Goal: Task Accomplishment & Management: Manage account settings

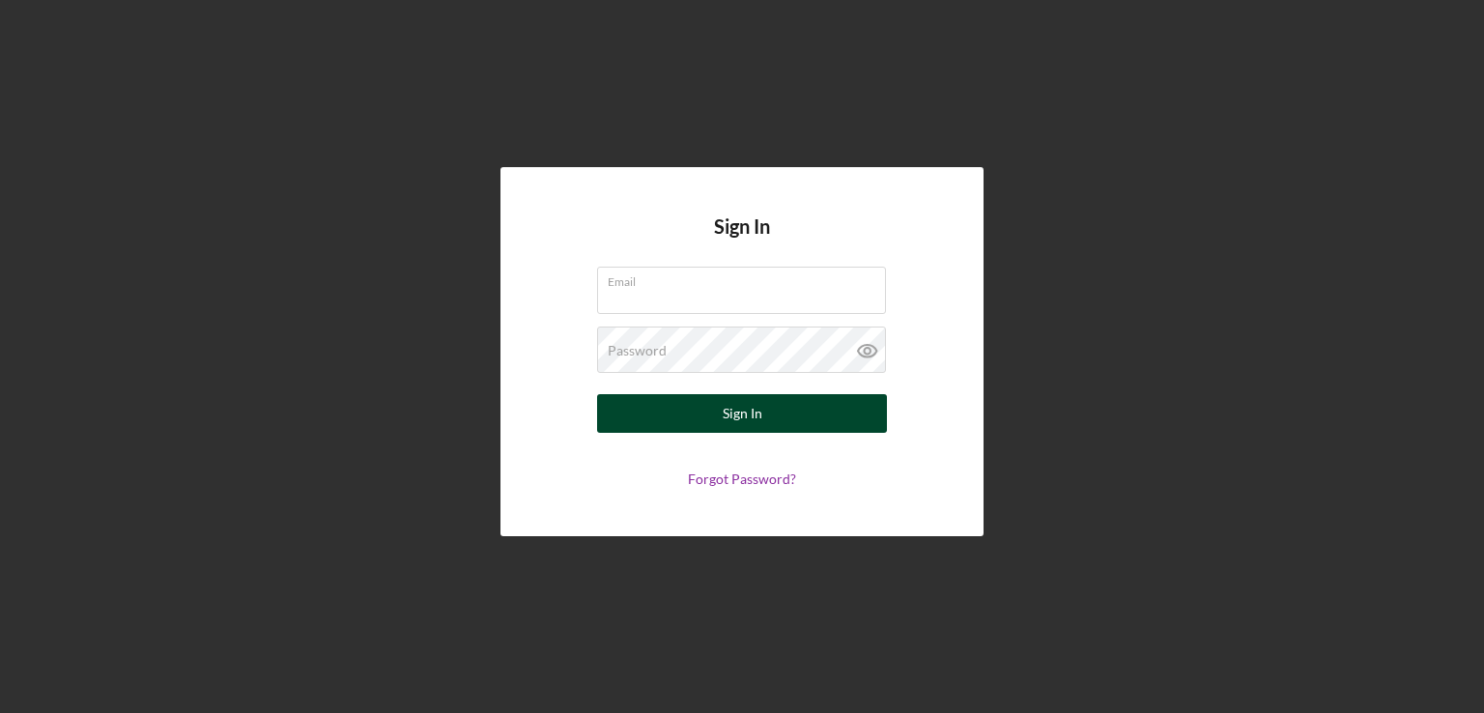
type input "[EMAIL_ADDRESS][DOMAIN_NAME]"
click at [672, 416] on button "Sign In" at bounding box center [742, 413] width 290 height 39
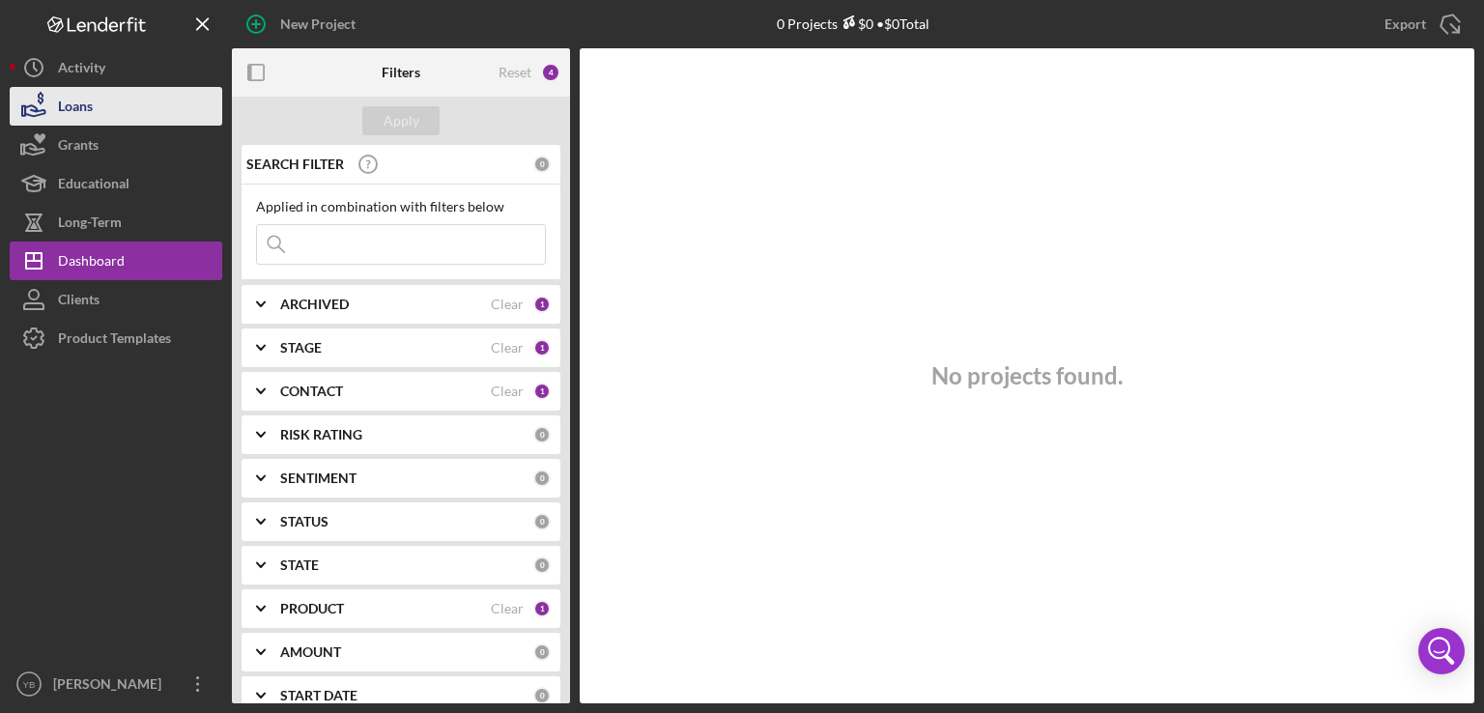
click at [68, 113] on div "Loans" at bounding box center [75, 108] width 35 height 43
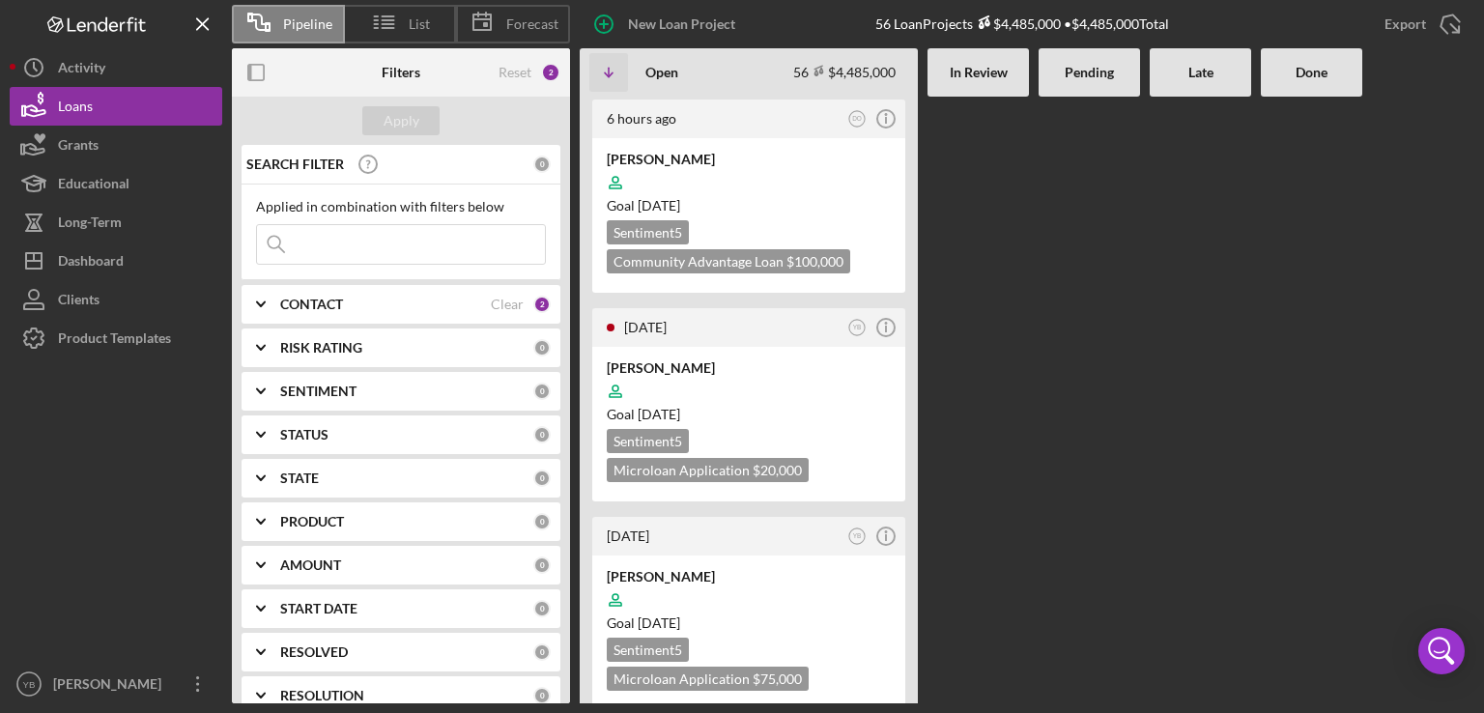
click at [288, 306] on b "CONTACT" at bounding box center [311, 304] width 63 height 15
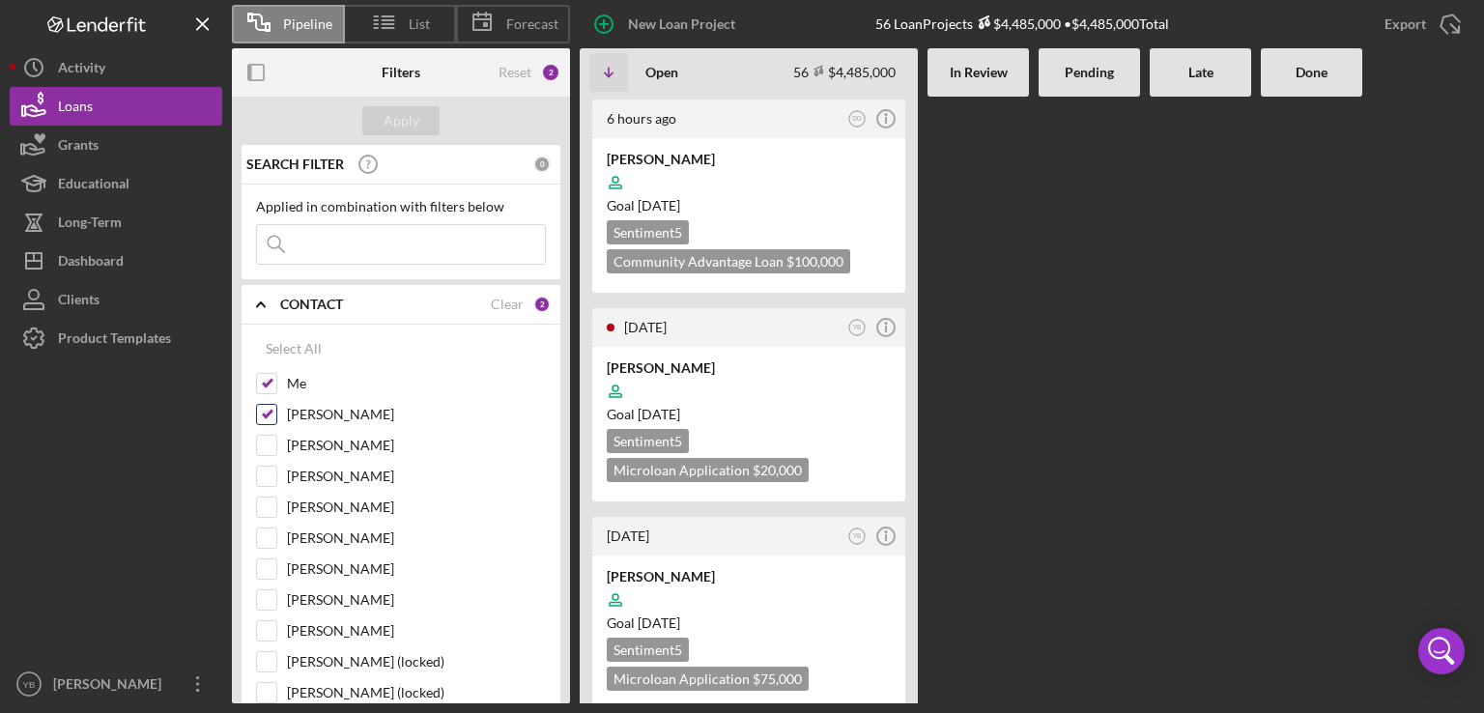
click at [257, 418] on input "[PERSON_NAME]" at bounding box center [266, 414] width 19 height 19
checkbox input "false"
click at [391, 127] on div "Apply" at bounding box center [402, 120] width 36 height 29
click at [975, 391] on Review at bounding box center [978, 400] width 101 height 607
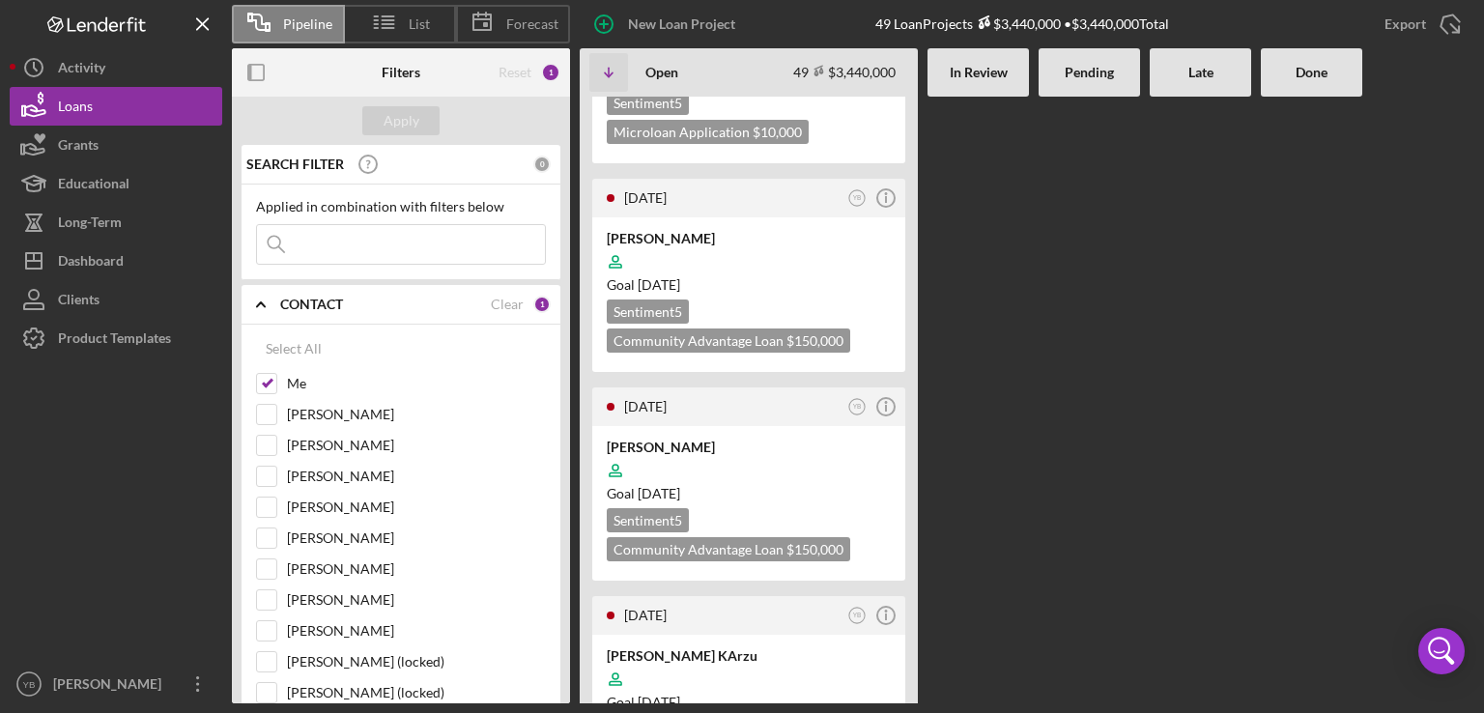
scroll to position [966, 0]
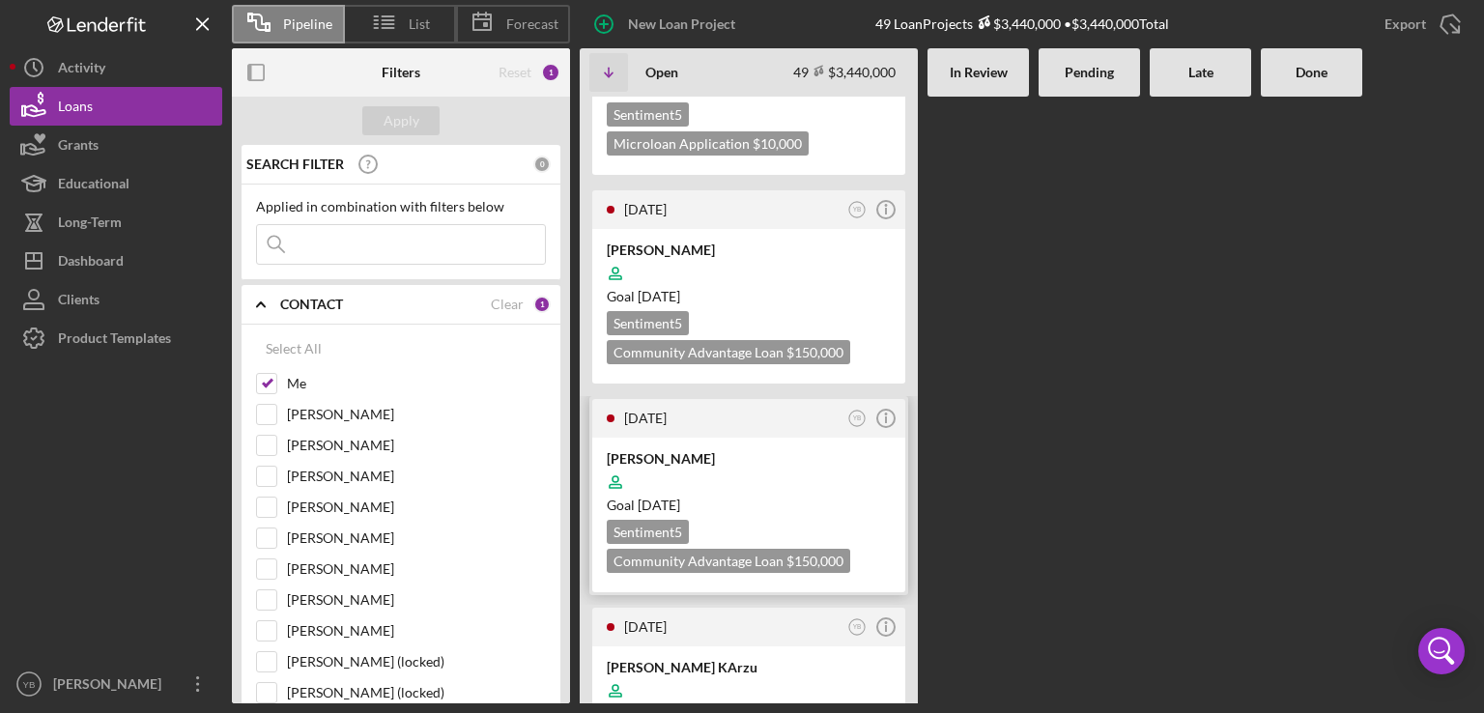
click at [784, 496] on div "Goal [DATE]" at bounding box center [749, 505] width 284 height 19
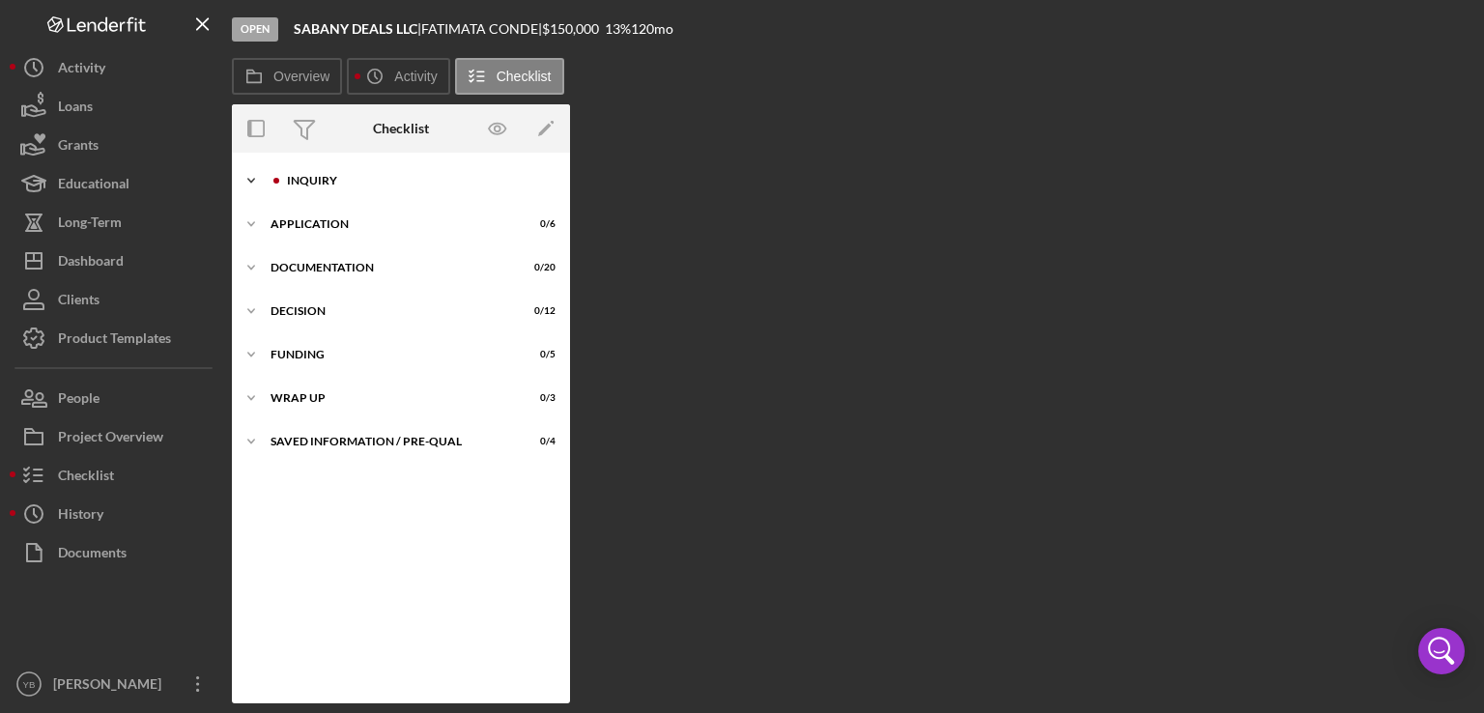
click at [302, 185] on div "Inquiry" at bounding box center [416, 181] width 259 height 12
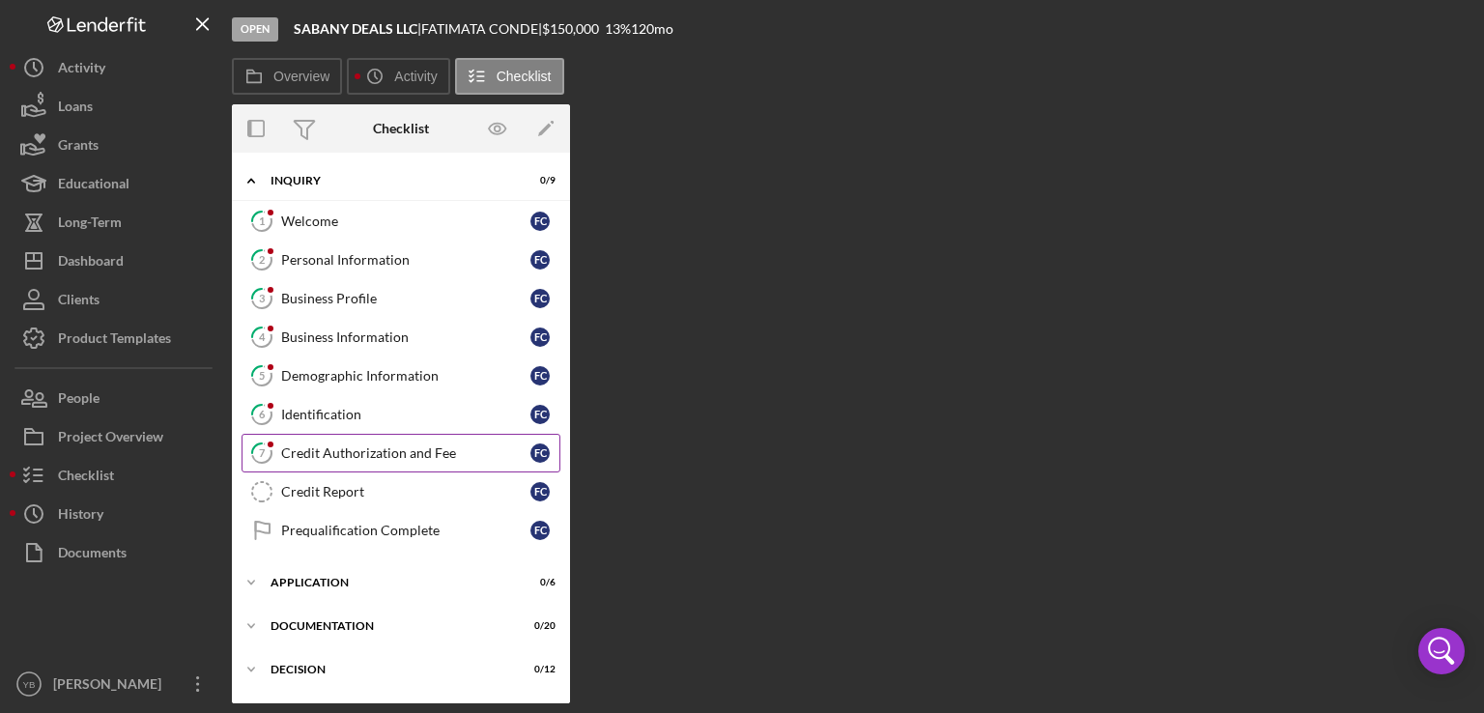
click at [344, 446] on div "Credit Authorization and Fee" at bounding box center [405, 453] width 249 height 15
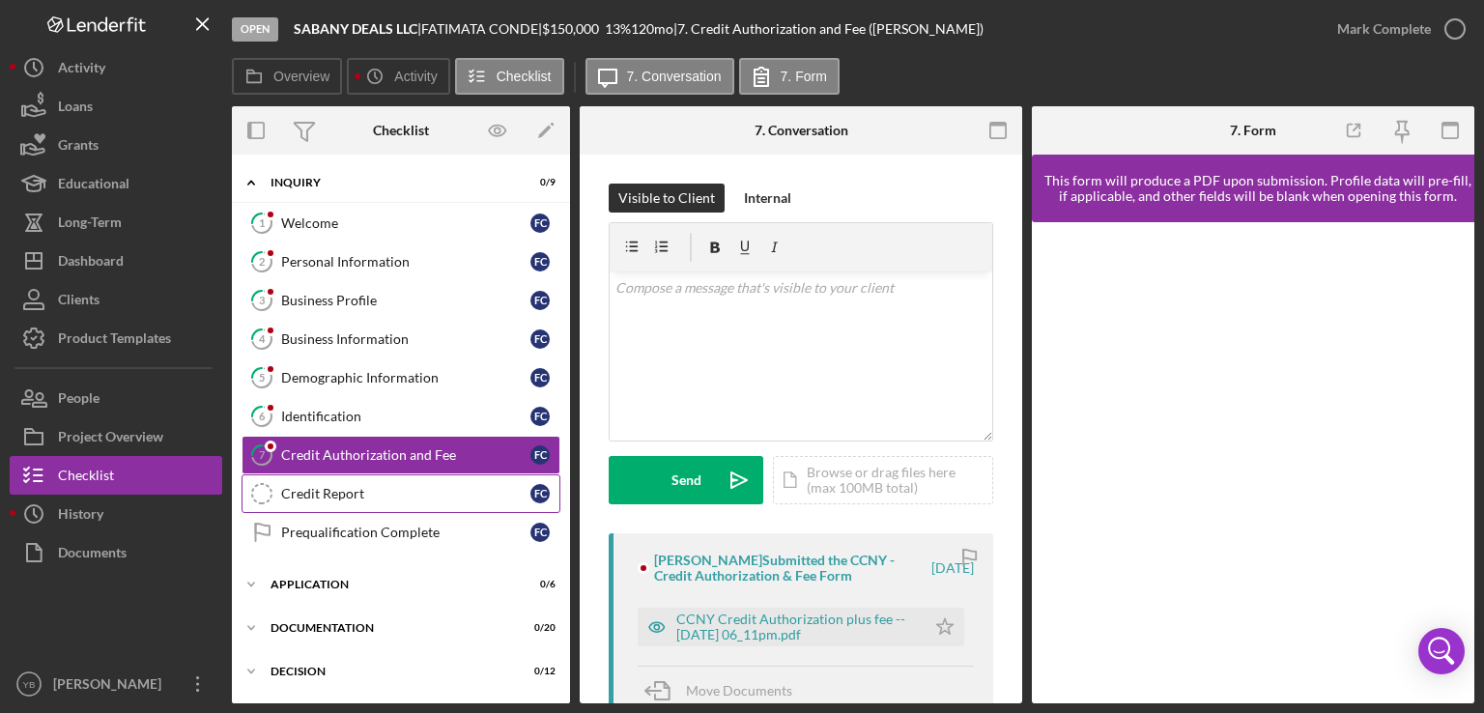
click at [335, 489] on div "Credit Report" at bounding box center [405, 493] width 249 height 15
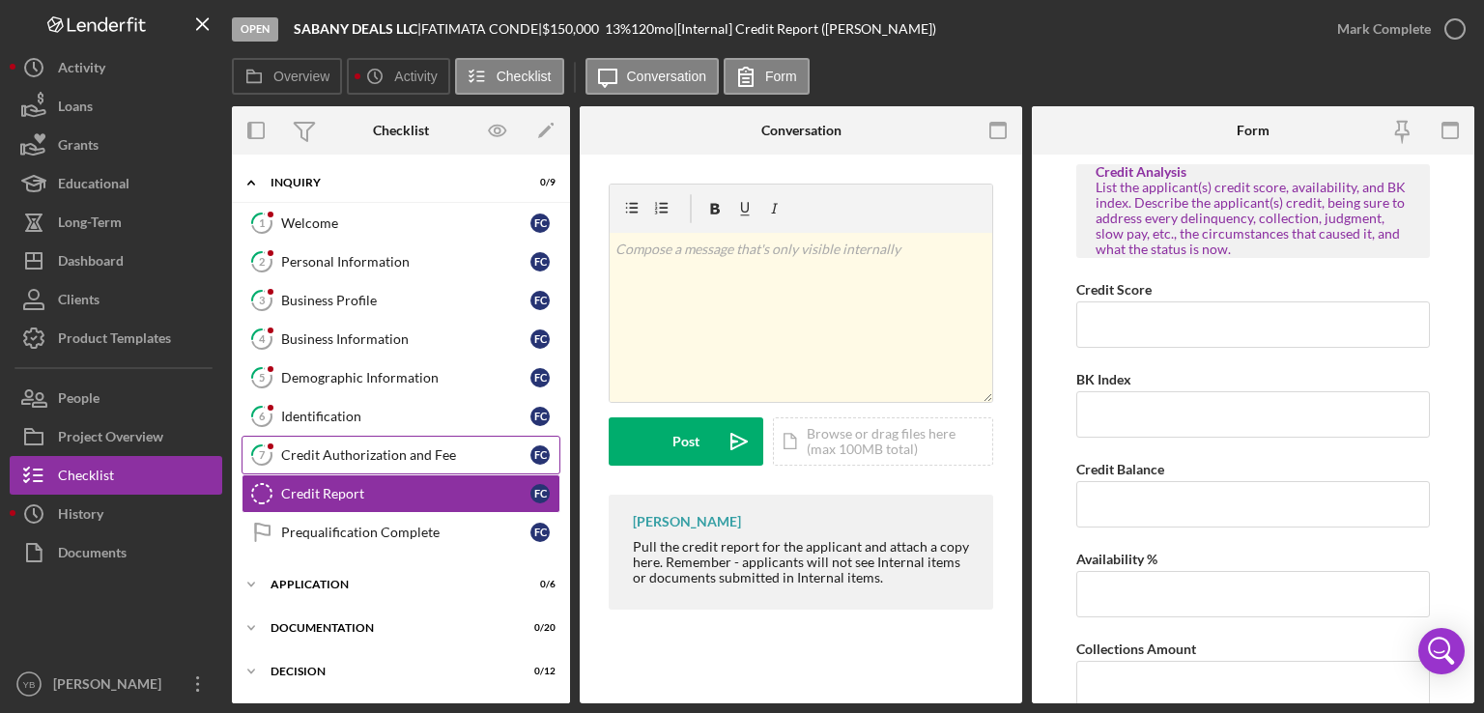
click at [379, 449] on div "Credit Authorization and Fee" at bounding box center [405, 454] width 249 height 15
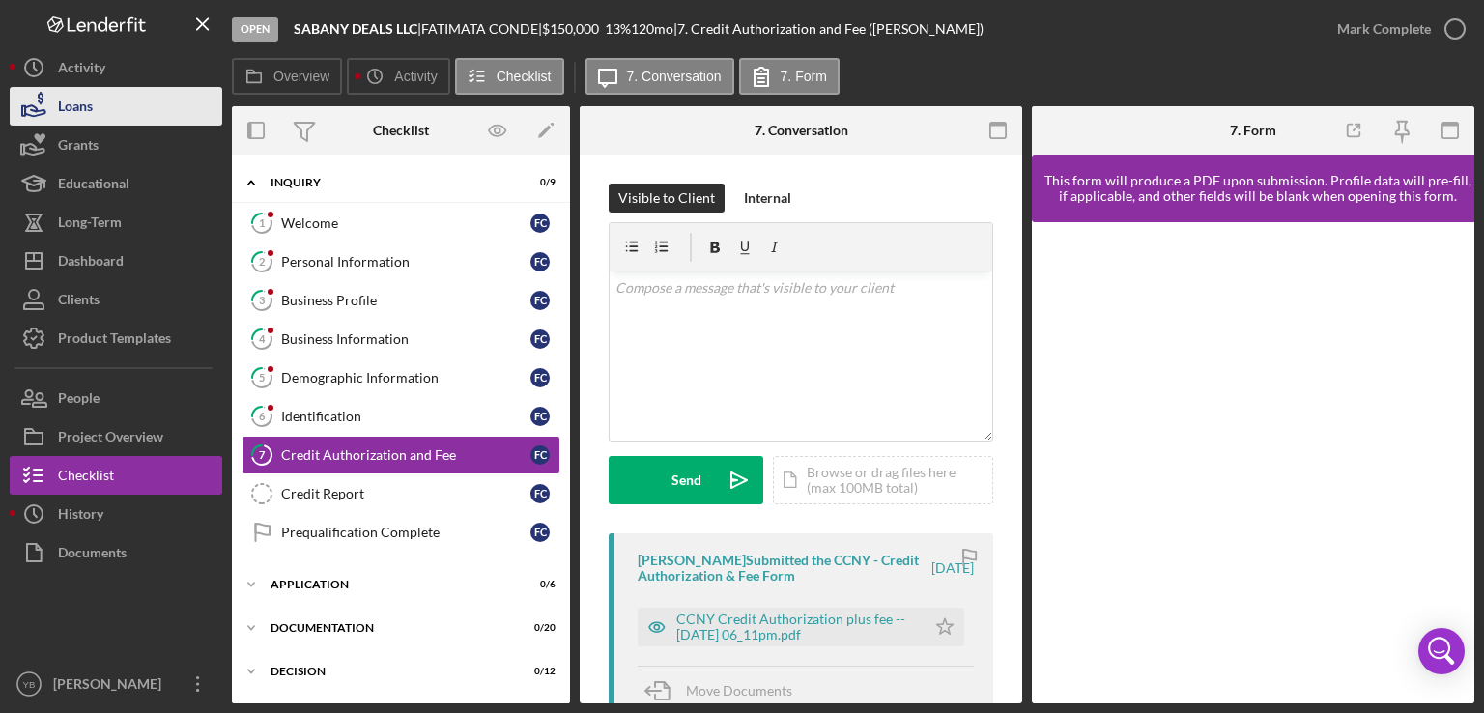
click at [128, 103] on button "Loans" at bounding box center [116, 106] width 213 height 39
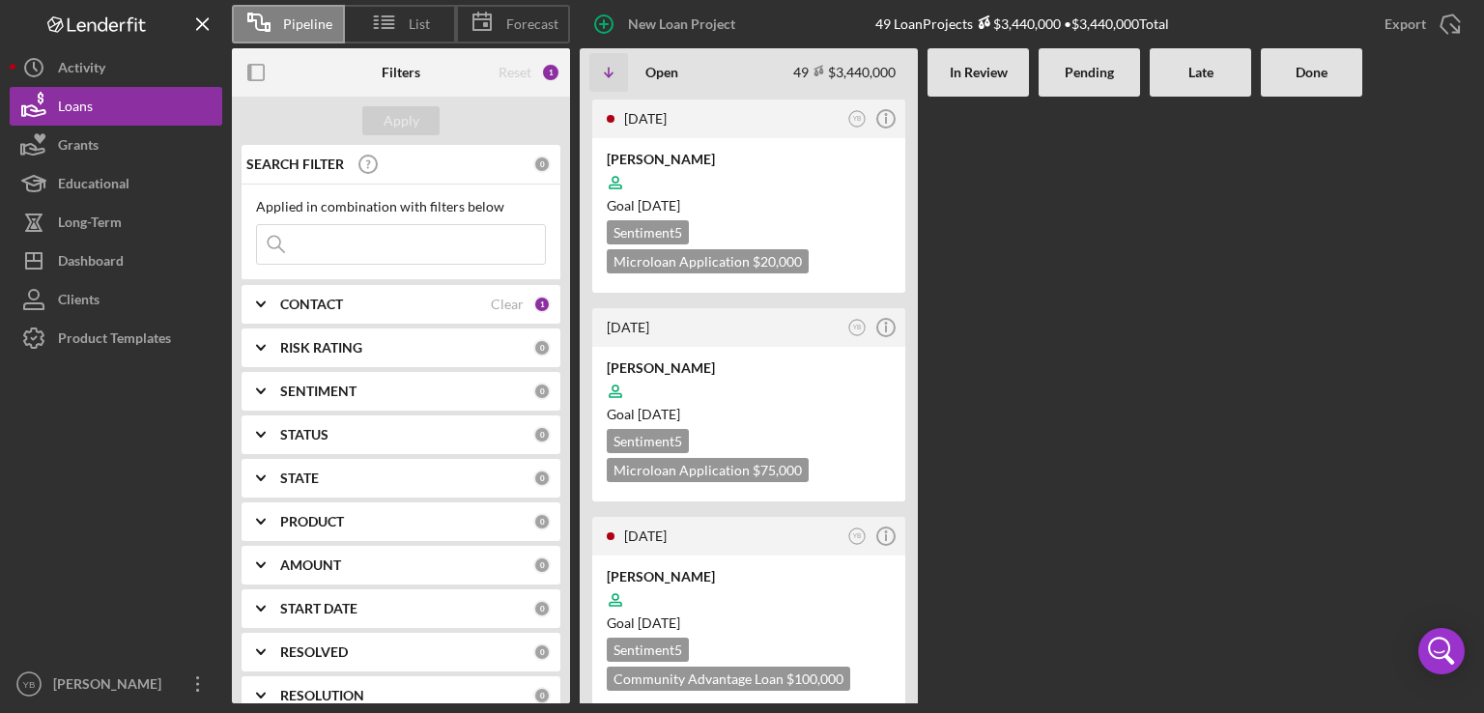
click at [1012, 376] on Review at bounding box center [978, 400] width 101 height 607
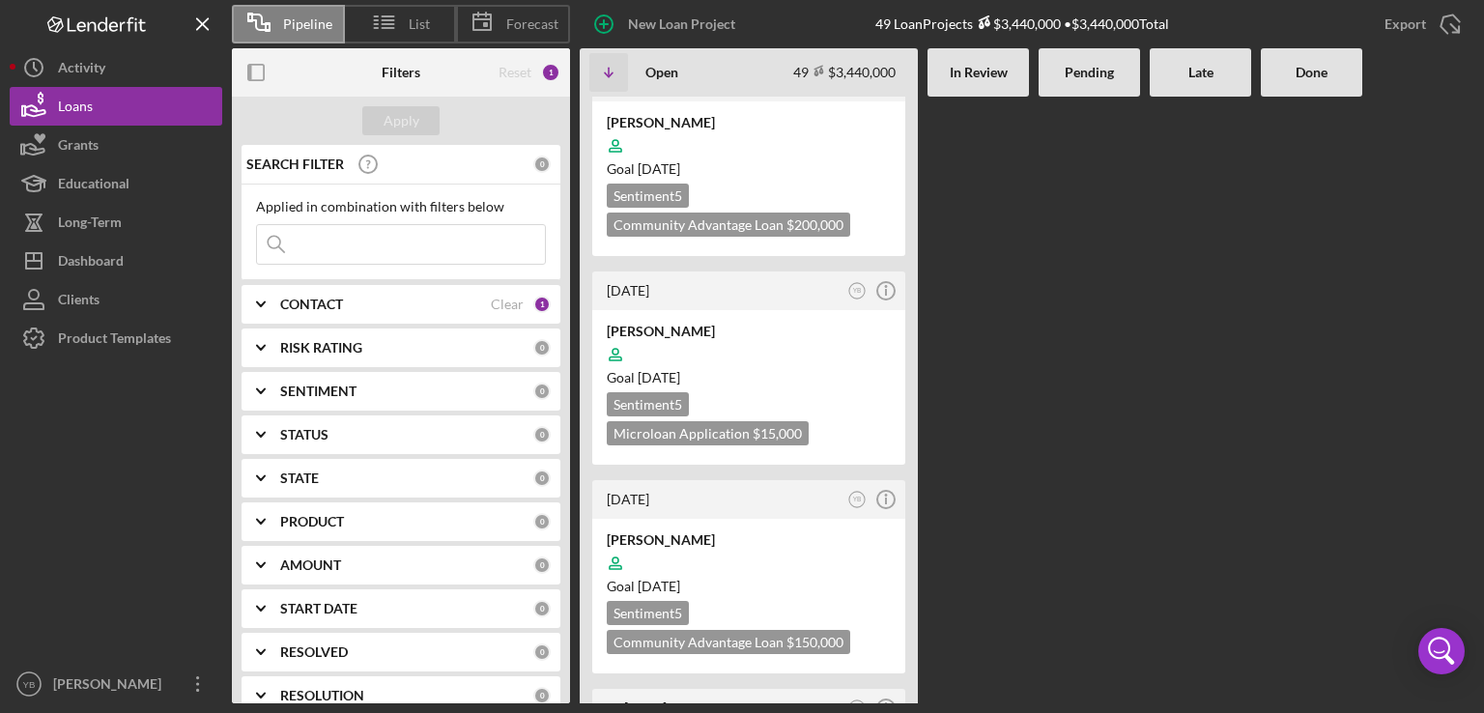
scroll to position [2358, 0]
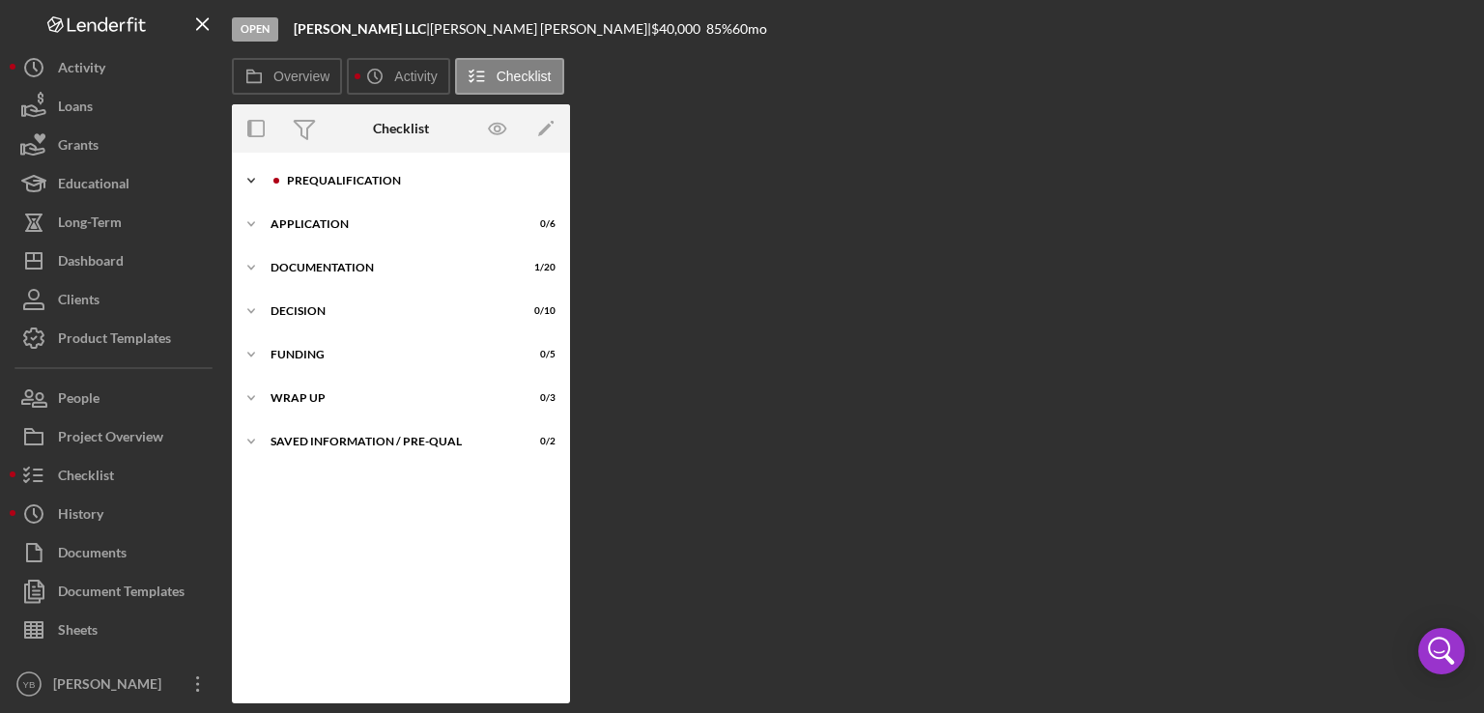
click at [306, 184] on div "Prequalification" at bounding box center [416, 181] width 259 height 12
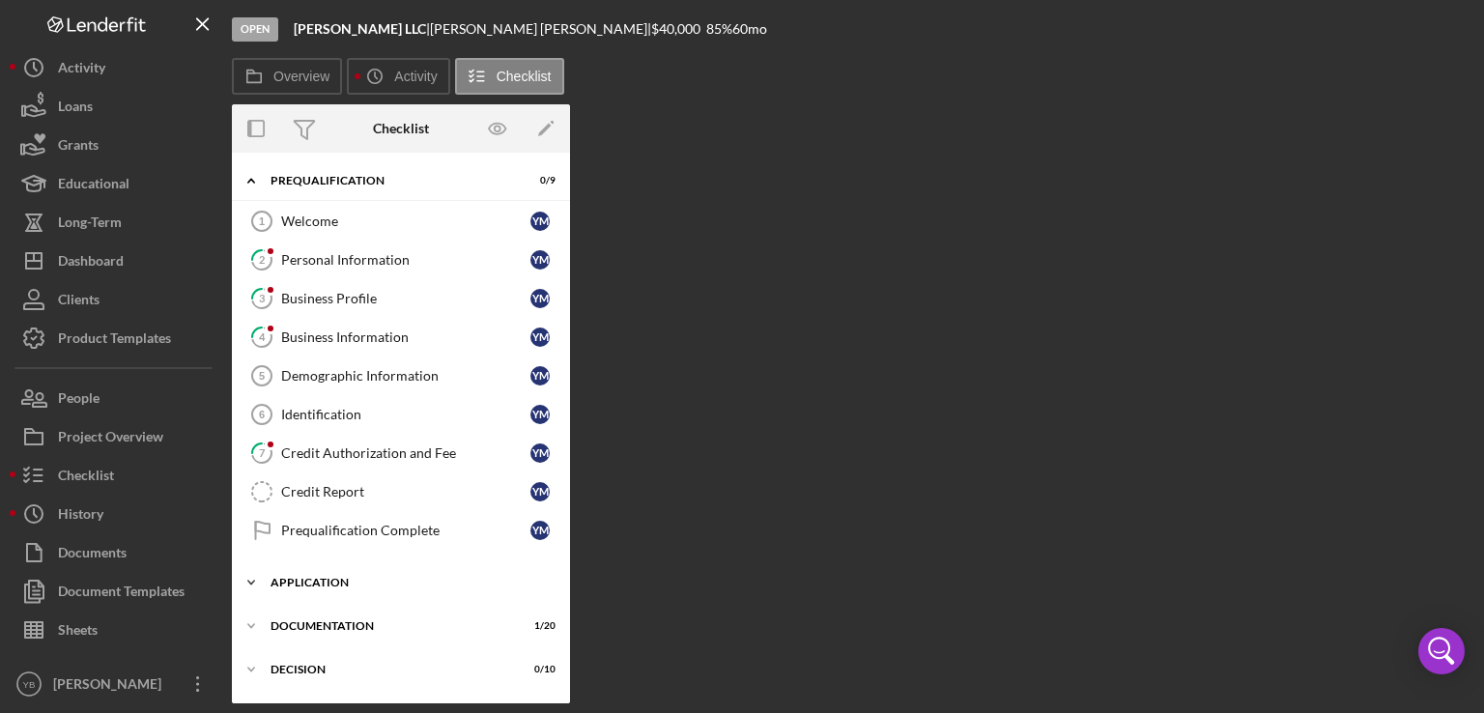
click at [312, 583] on div "Application" at bounding box center [408, 583] width 275 height 12
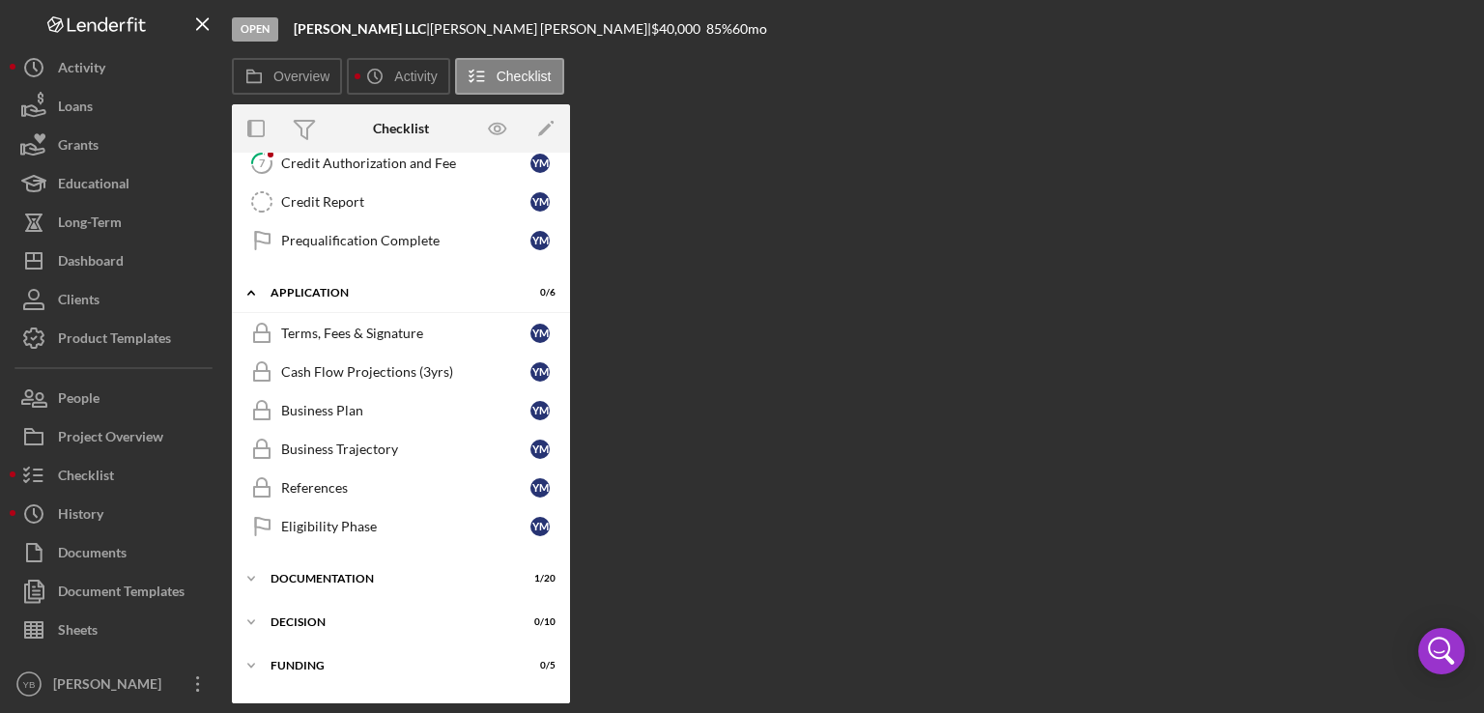
scroll to position [359, 0]
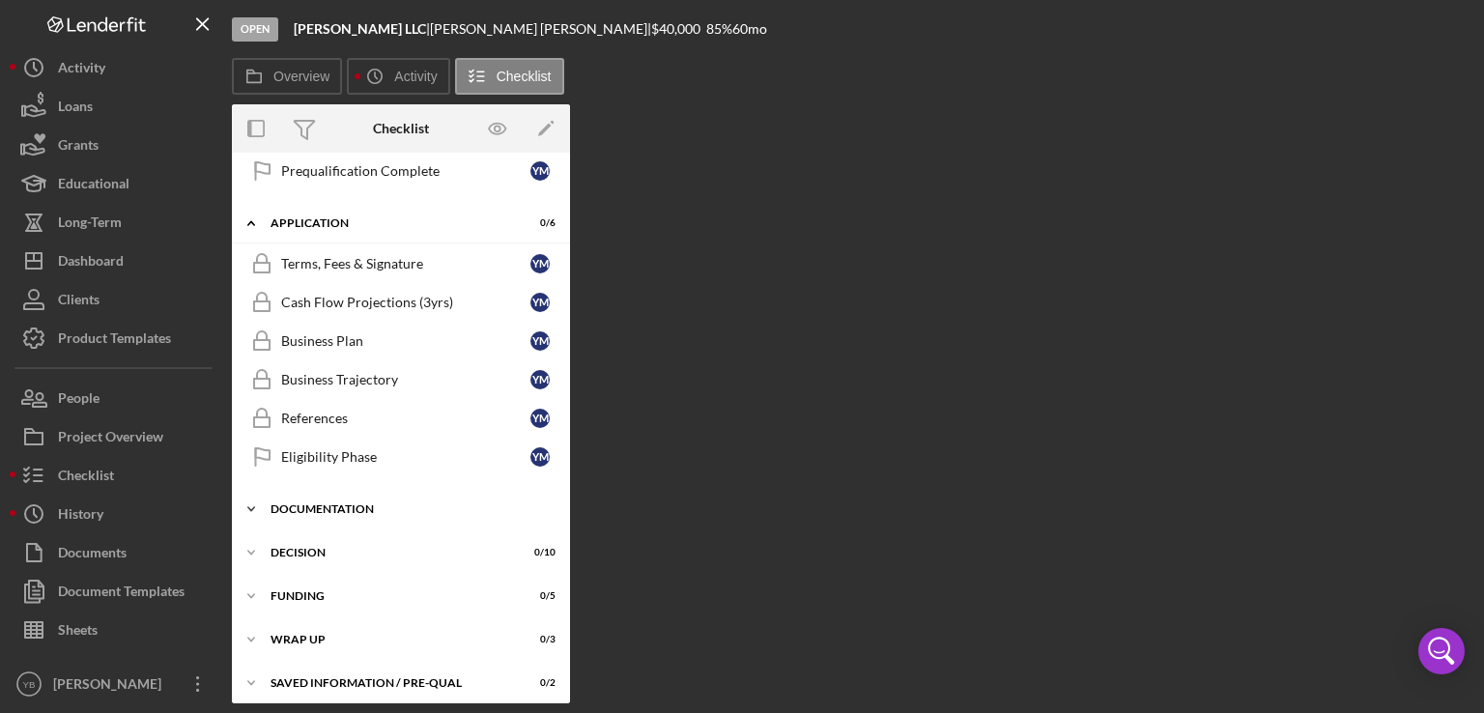
click at [326, 504] on div "Documentation" at bounding box center [408, 509] width 275 height 12
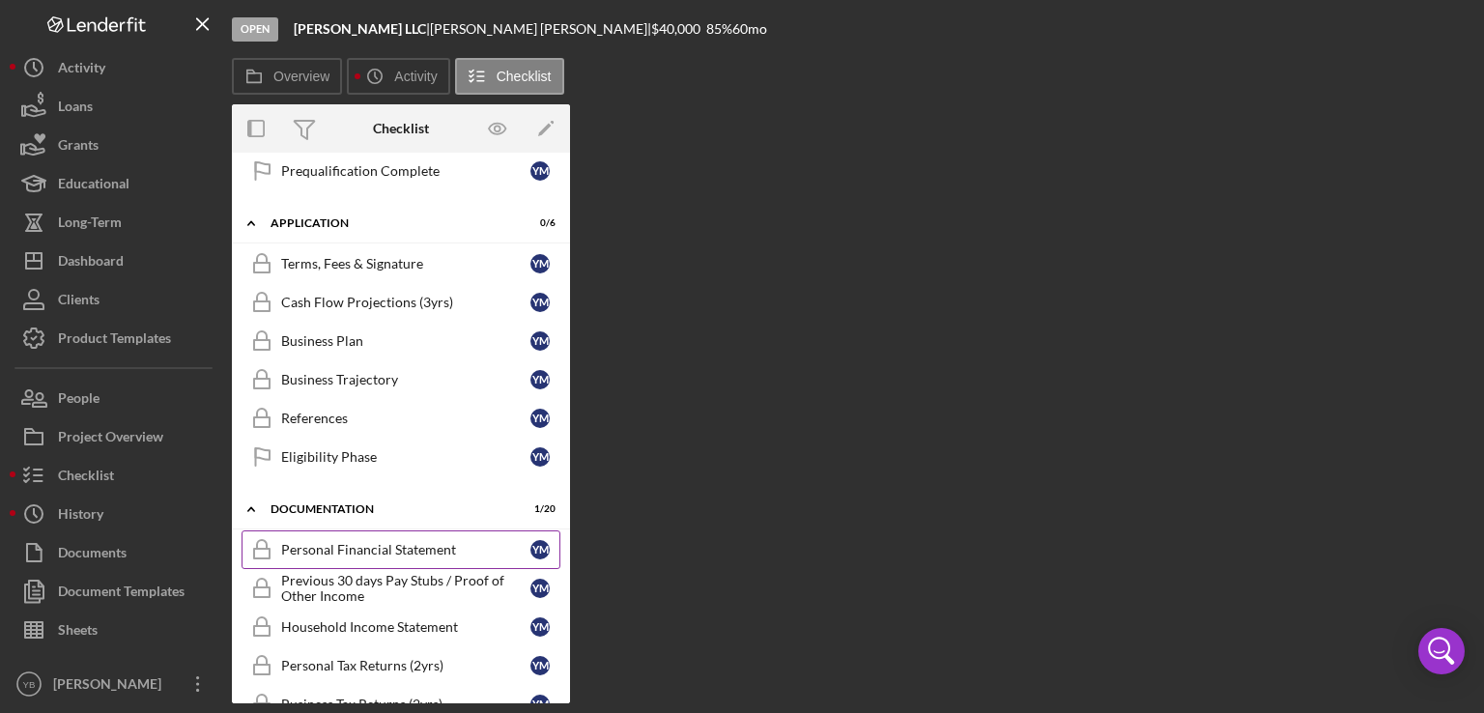
click at [346, 542] on div "Personal Financial Statement" at bounding box center [405, 549] width 249 height 15
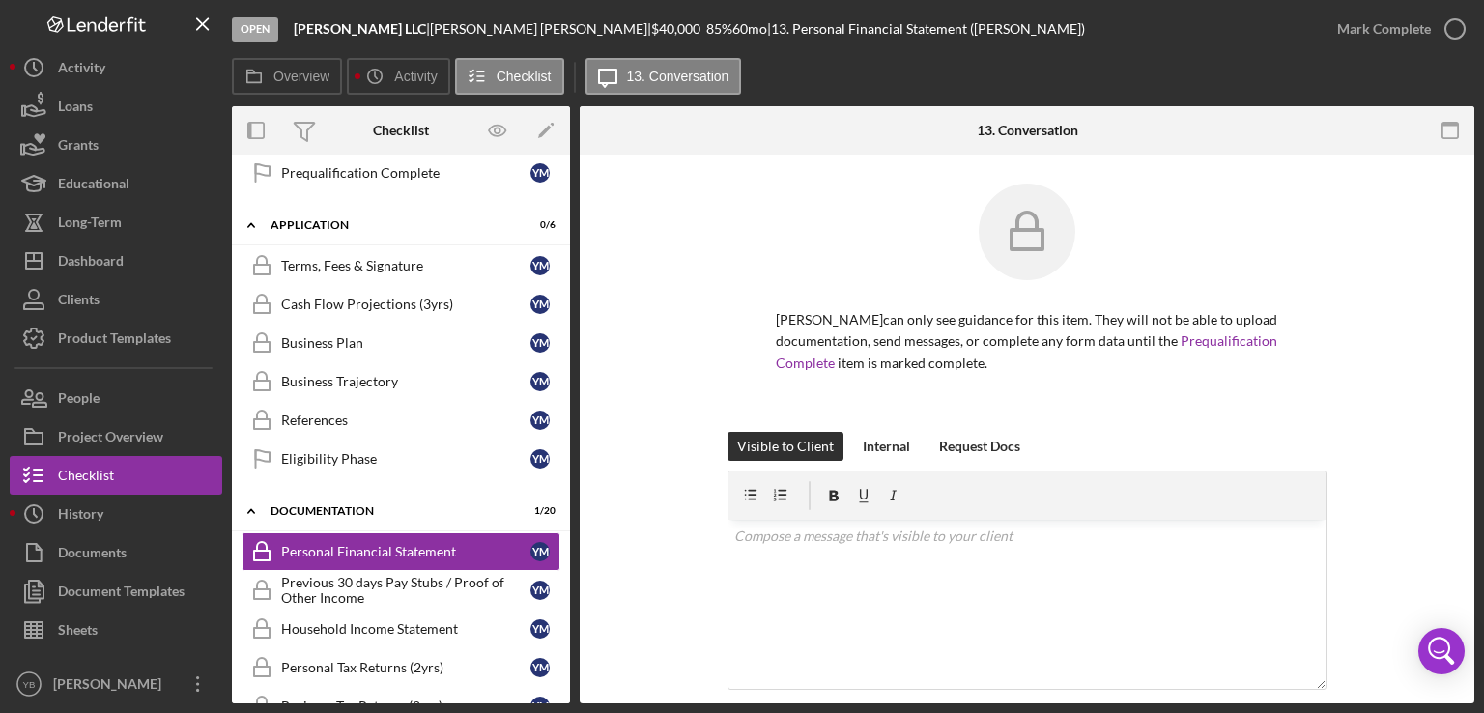
click at [572, 407] on div "Overview Internal Workflow Stage Open Icon/Dropdown Arrow Archive (can unarchiv…" at bounding box center [853, 404] width 1243 height 597
click at [334, 302] on div "Cash Flow Projections (3yrs)" at bounding box center [405, 304] width 249 height 15
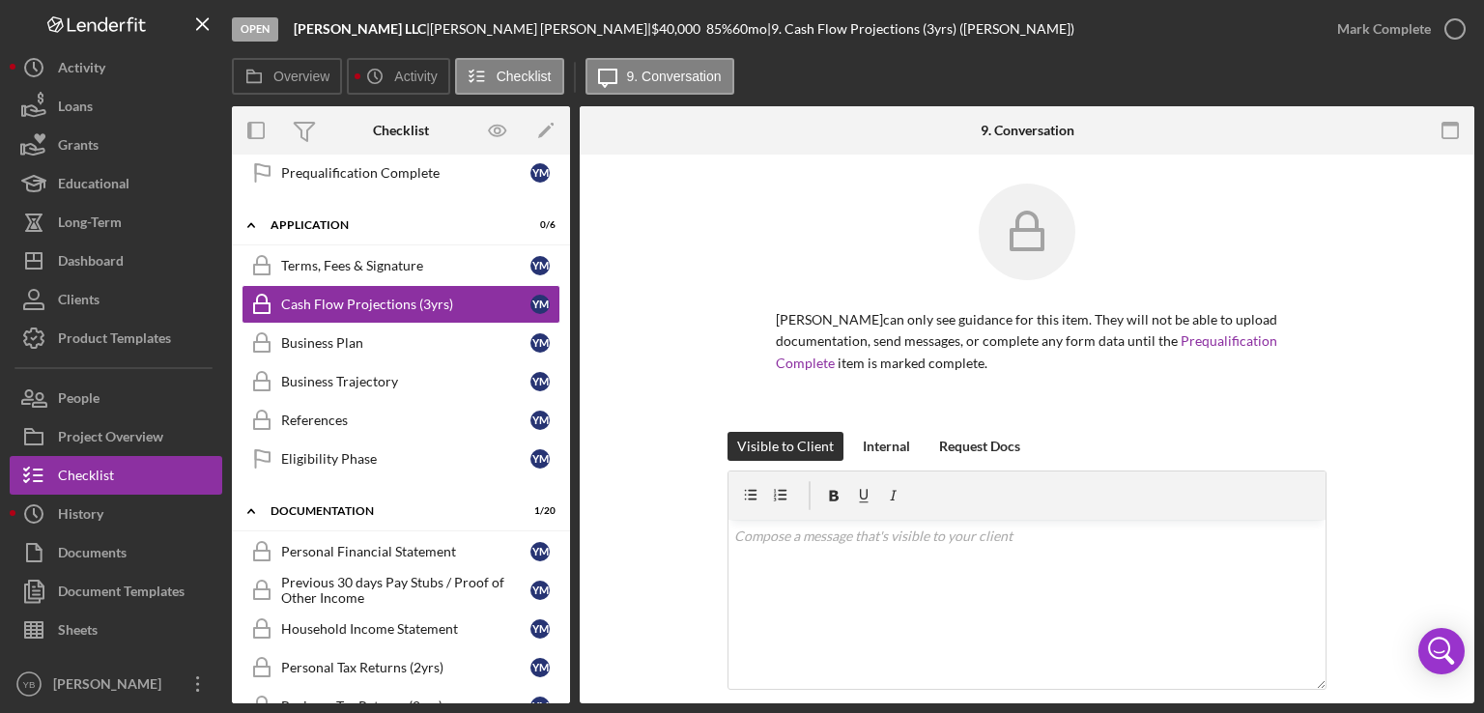
click at [1440, 288] on div "[PERSON_NAME] can only see guidance for this item. They will not be able to upl…" at bounding box center [1027, 677] width 895 height 1044
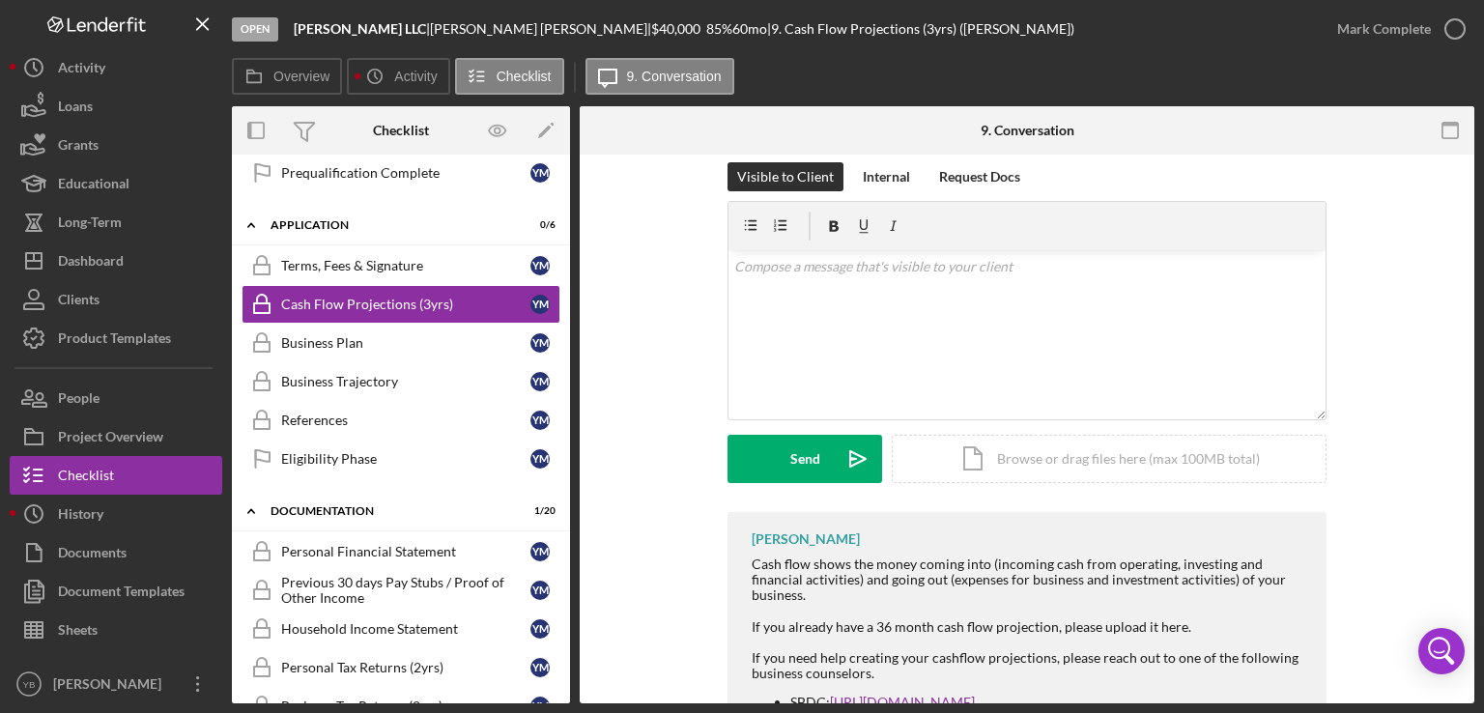
scroll to position [348, 0]
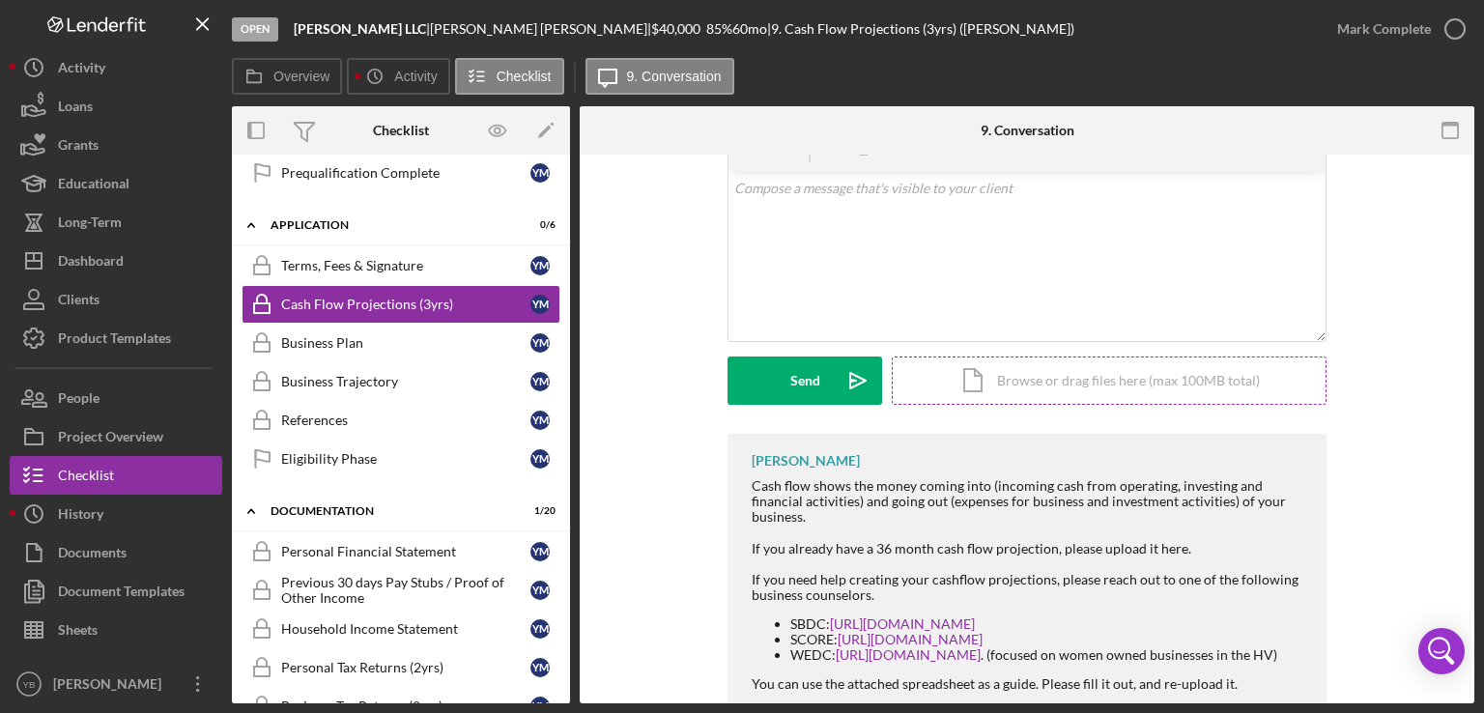
click at [1102, 388] on div "Icon/Document Browse or drag files here (max 100MB total) Tap to choose files o…" at bounding box center [1109, 381] width 435 height 48
click at [1048, 383] on div "Icon/Document Browse or drag files here (max 100MB total) Tap to choose files o…" at bounding box center [1109, 381] width 435 height 48
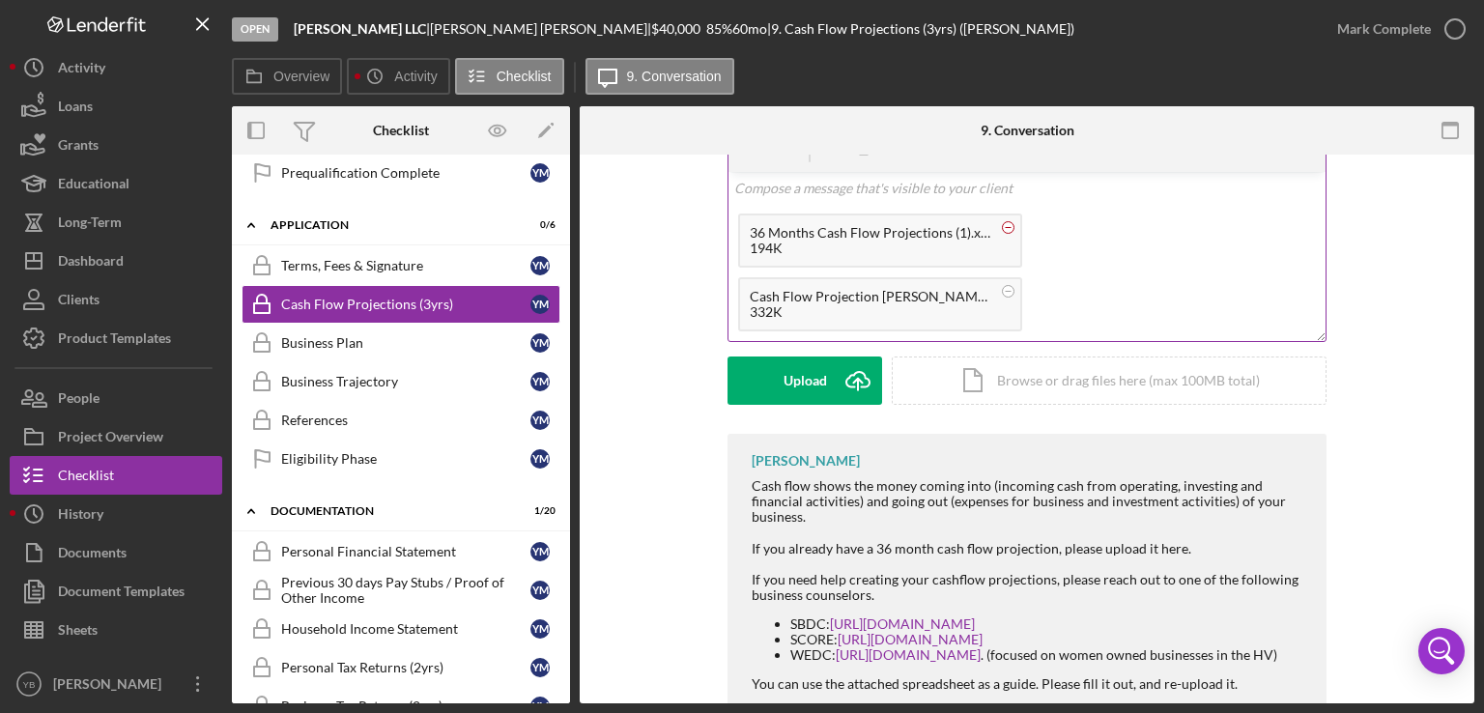
click at [1007, 232] on circle at bounding box center [1009, 227] width 12 height 12
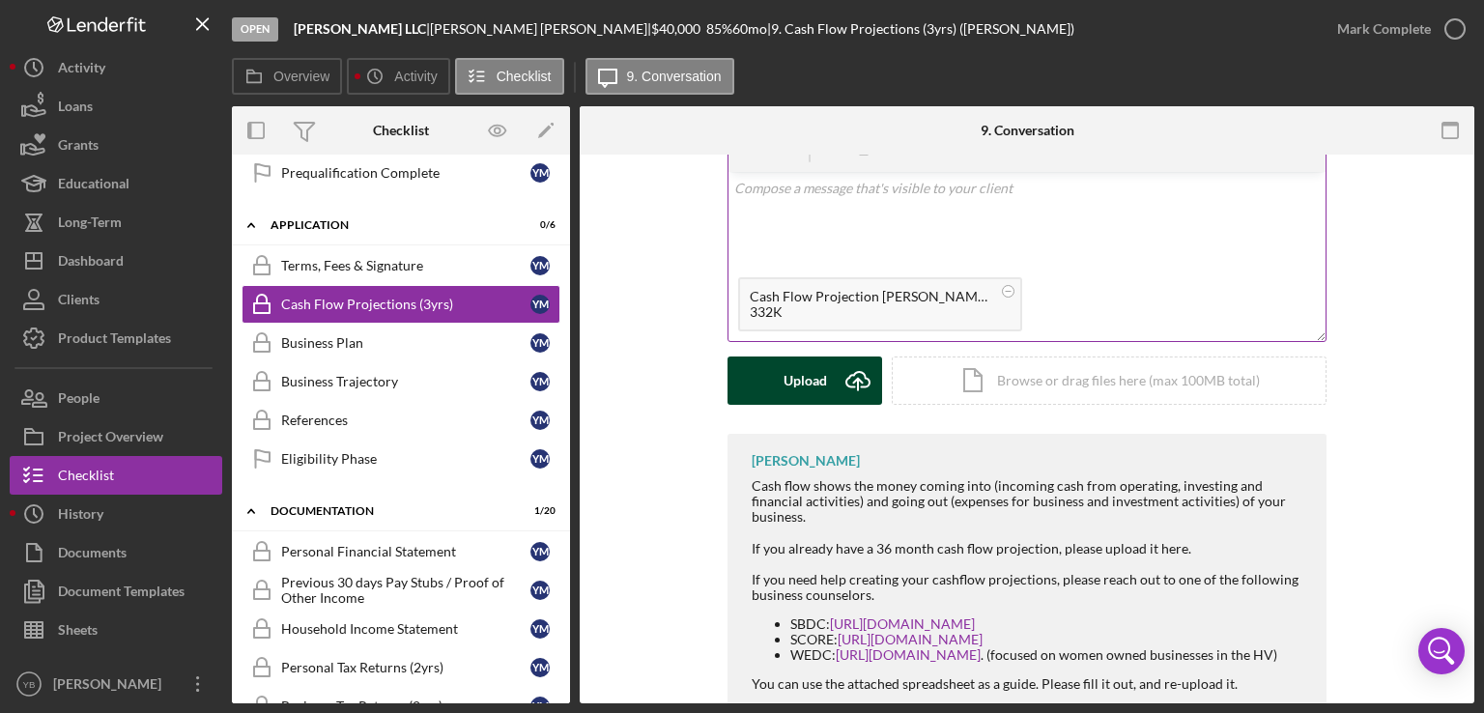
click at [781, 381] on button "Upload Icon/Upload" at bounding box center [805, 381] width 155 height 48
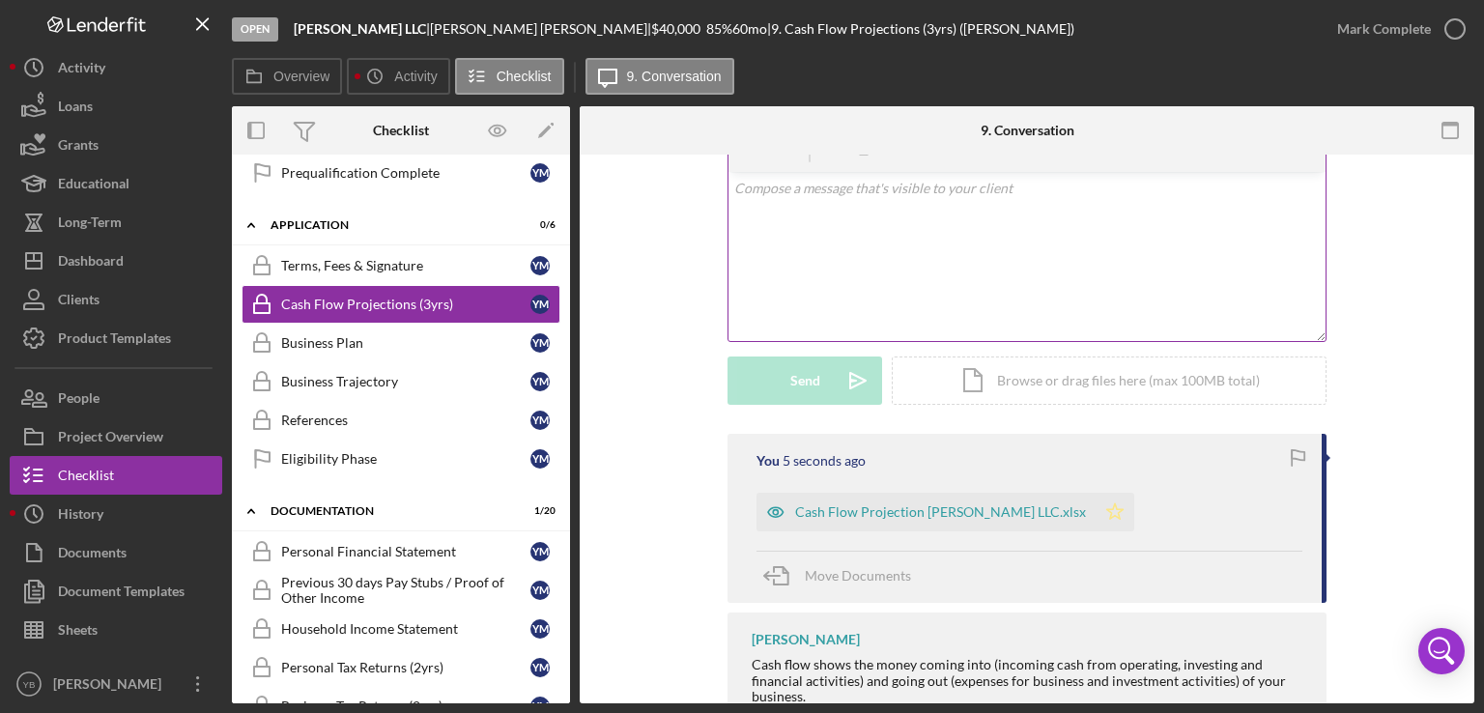
click at [1117, 515] on polygon "button" at bounding box center [1115, 510] width 16 height 15
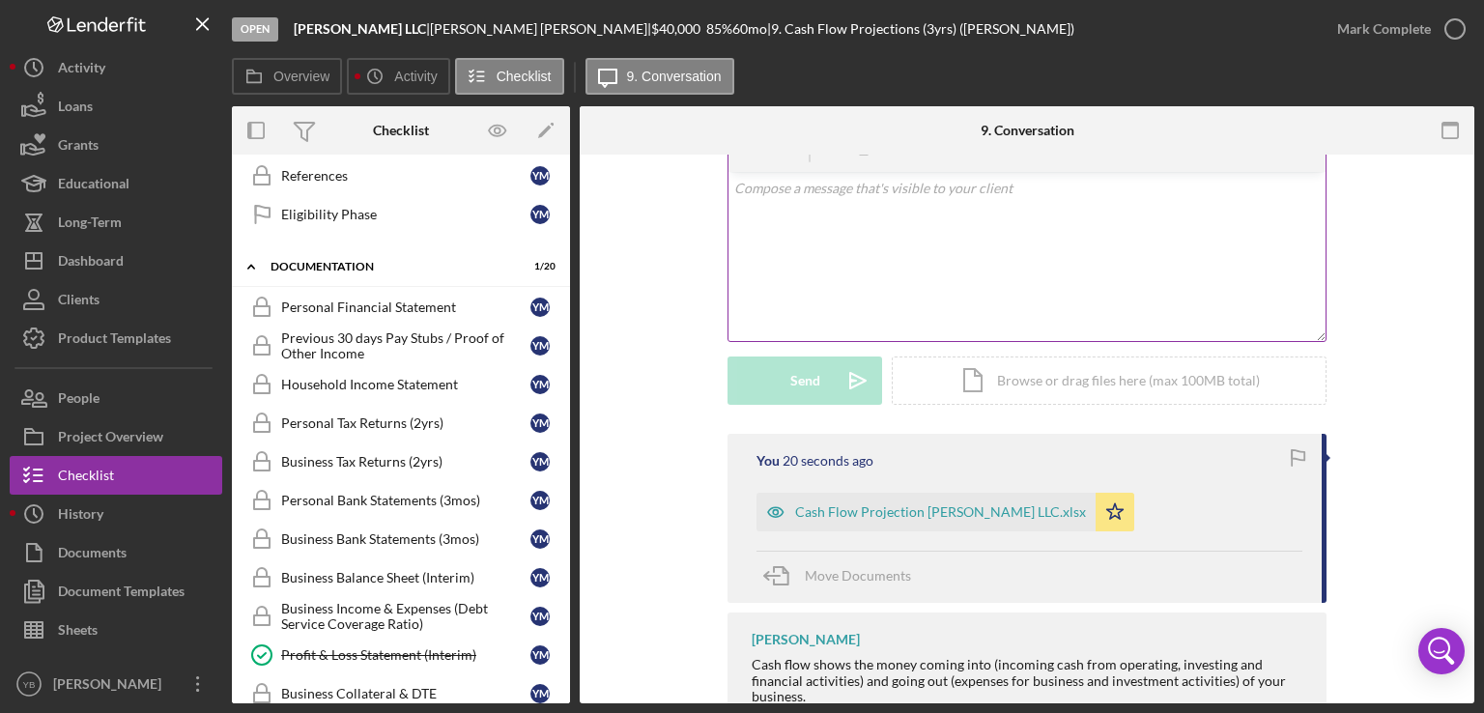
scroll to position [605, 0]
click at [379, 418] on div "Personal Tax Returns (2yrs)" at bounding box center [405, 422] width 249 height 15
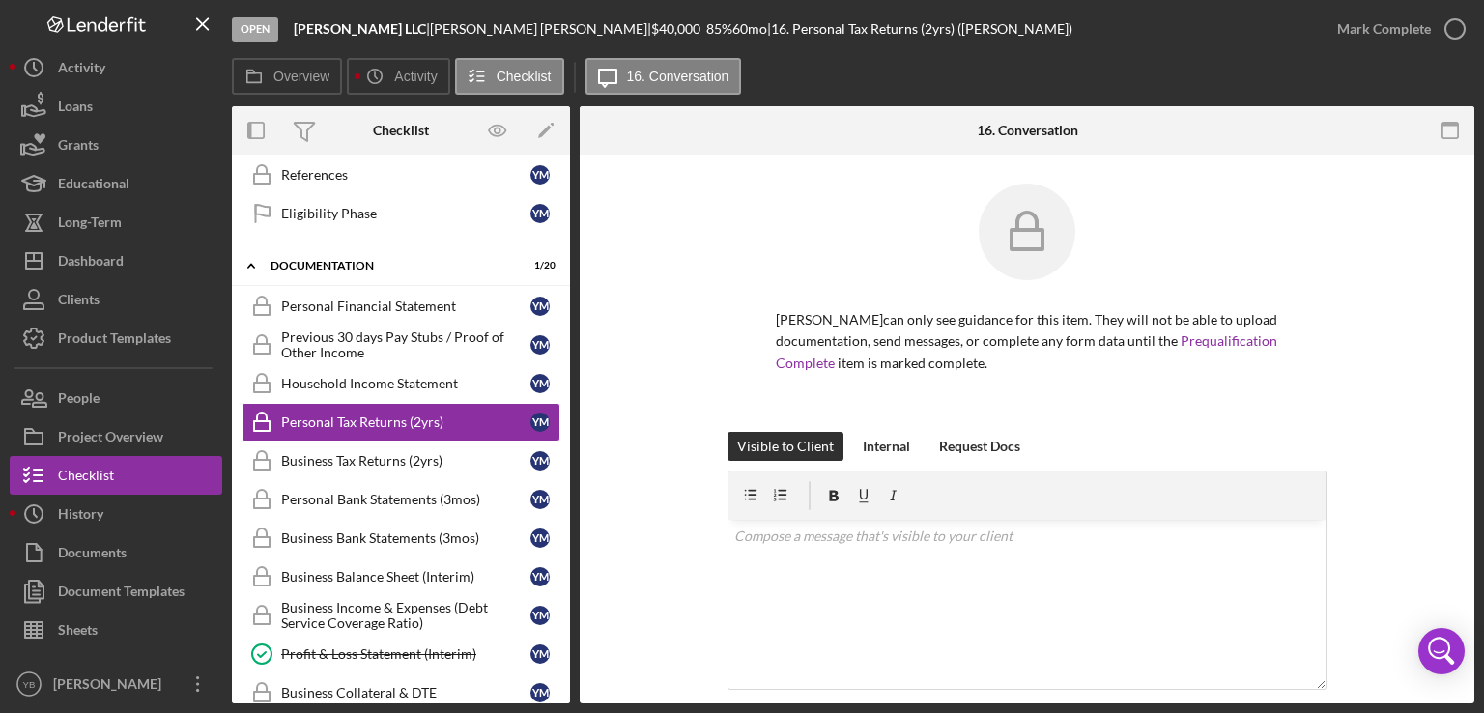
drag, startPoint x: 1477, startPoint y: 374, endPoint x: 1456, endPoint y: 377, distance: 20.5
click at [1456, 377] on div "Open [PERSON_NAME] LLC | [PERSON_NAME] | $40,000 $40,000 85 % 60 mo | 16. Perso…" at bounding box center [742, 356] width 1484 height 713
click at [1381, 342] on div "[PERSON_NAME] can only see guidance for this item. They will not be able to upl…" at bounding box center [1027, 308] width 837 height 248
